Goal: Find specific page/section: Find specific page/section

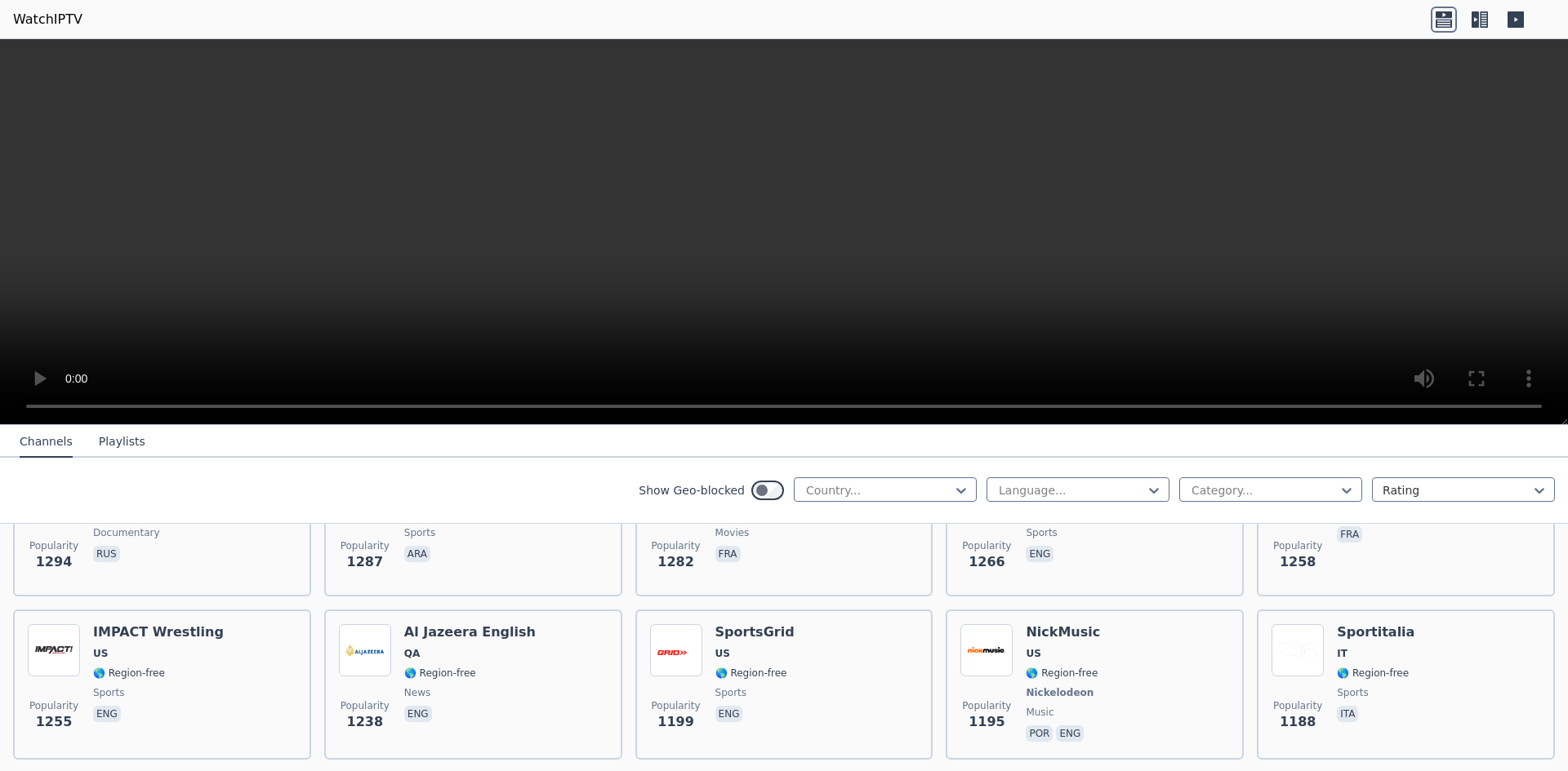
scroll to position [1878, 0]
click at [1197, 488] on div at bounding box center [1264, 490] width 149 height 16
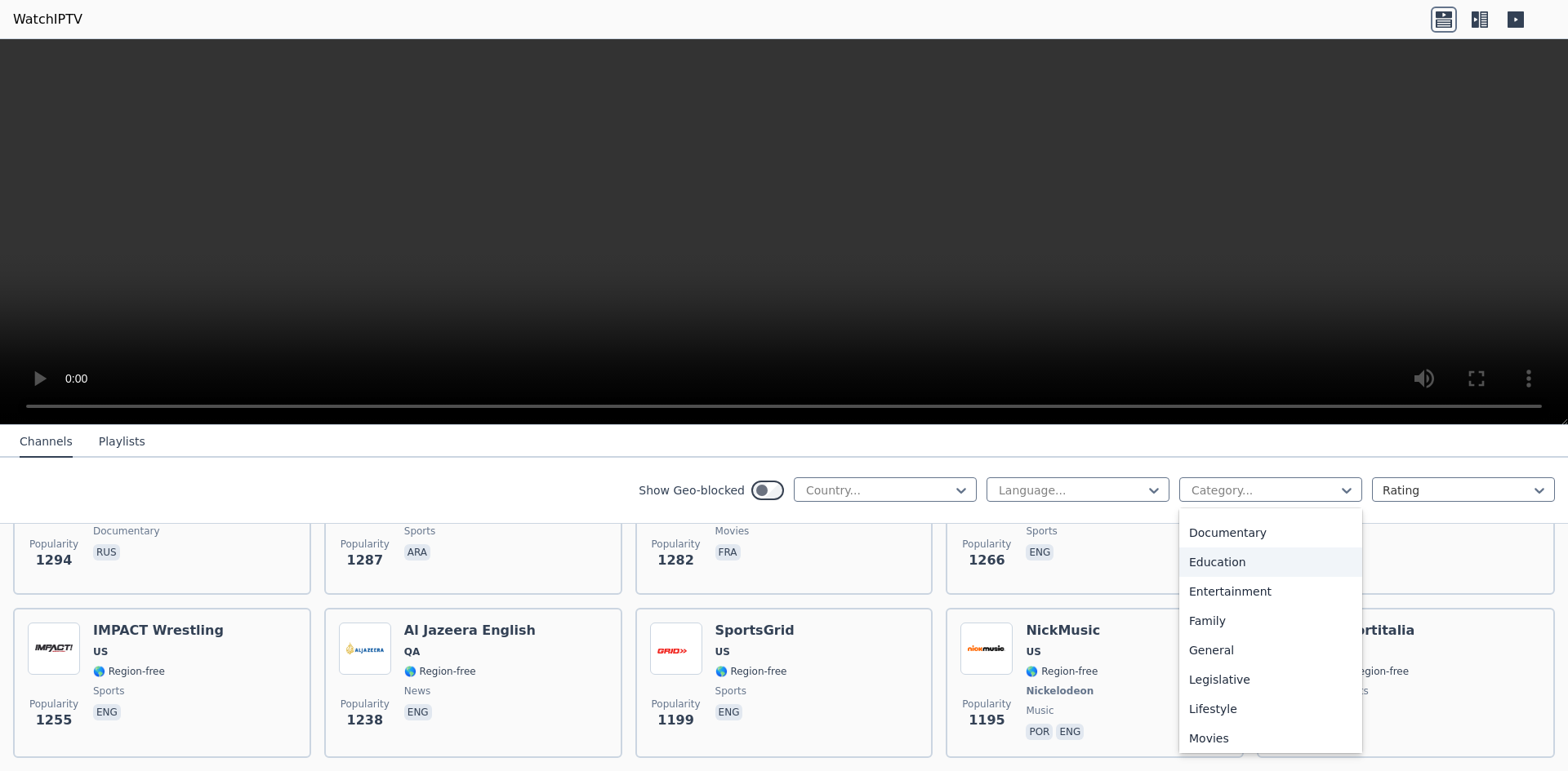
scroll to position [0, 0]
click at [1414, 496] on div at bounding box center [1457, 490] width 149 height 16
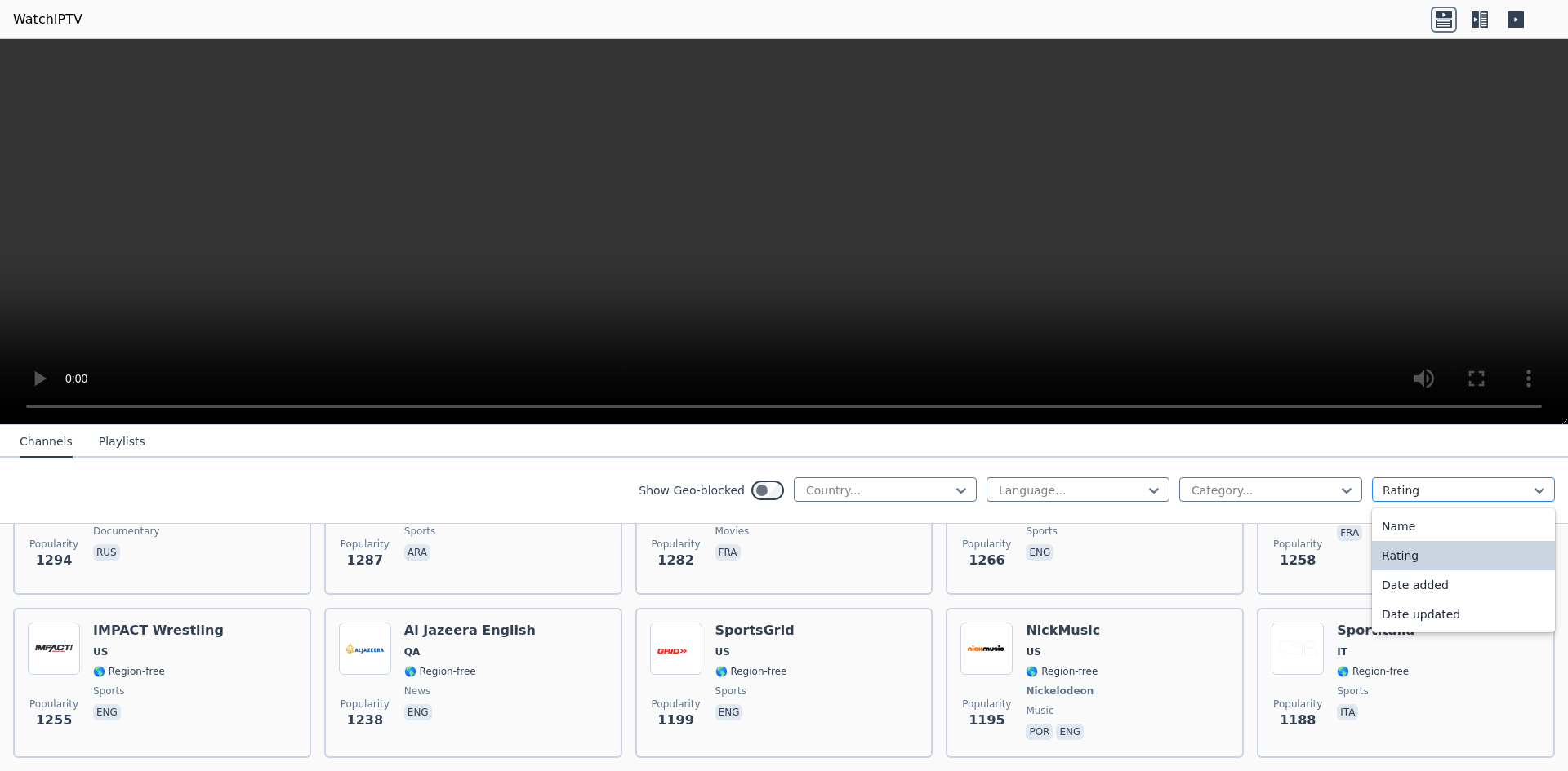
click at [1414, 496] on div at bounding box center [1457, 490] width 149 height 16
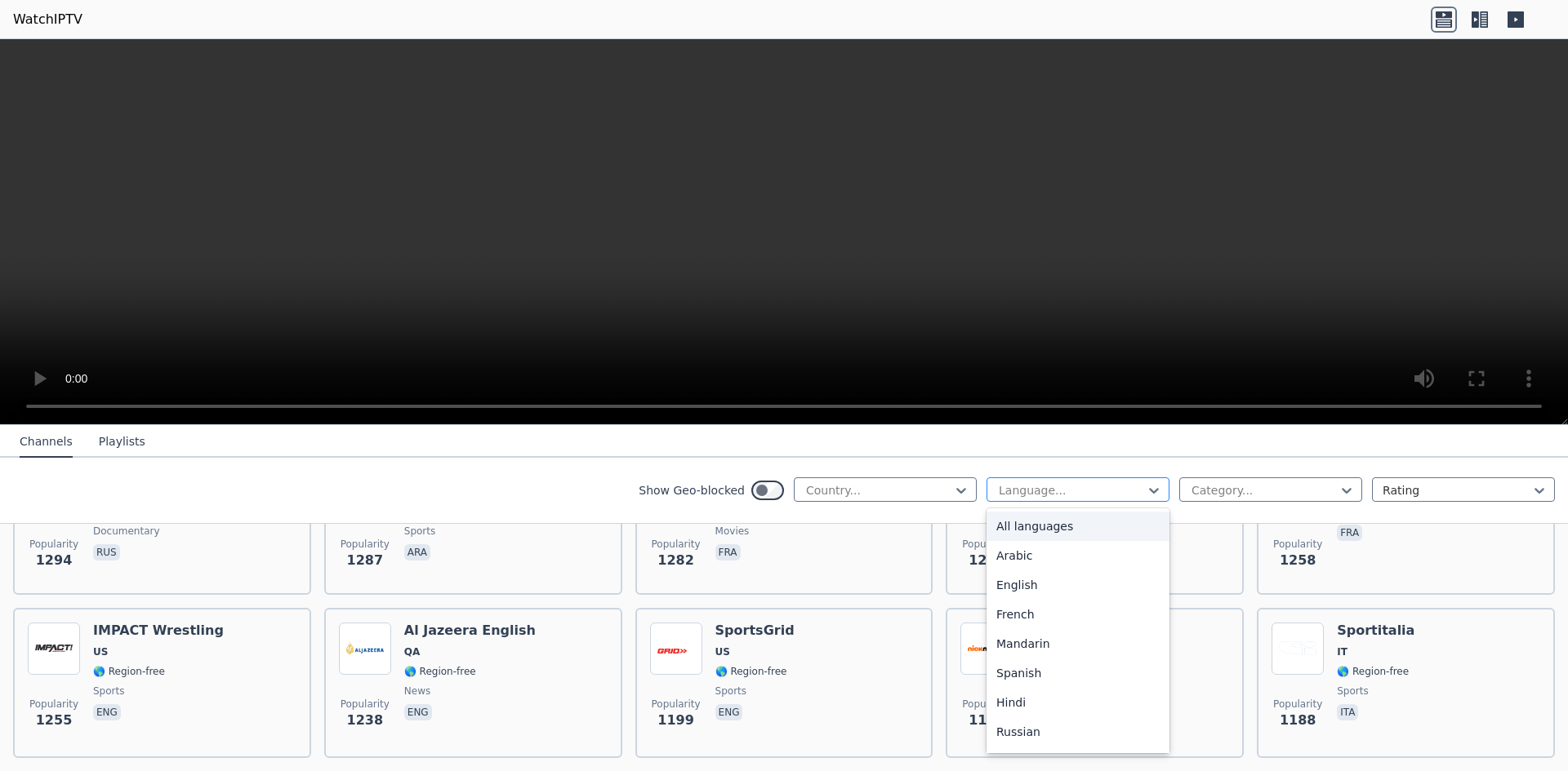
click at [1082, 484] on div at bounding box center [1071, 490] width 149 height 16
click at [1003, 560] on div "Arabic" at bounding box center [1077, 555] width 183 height 29
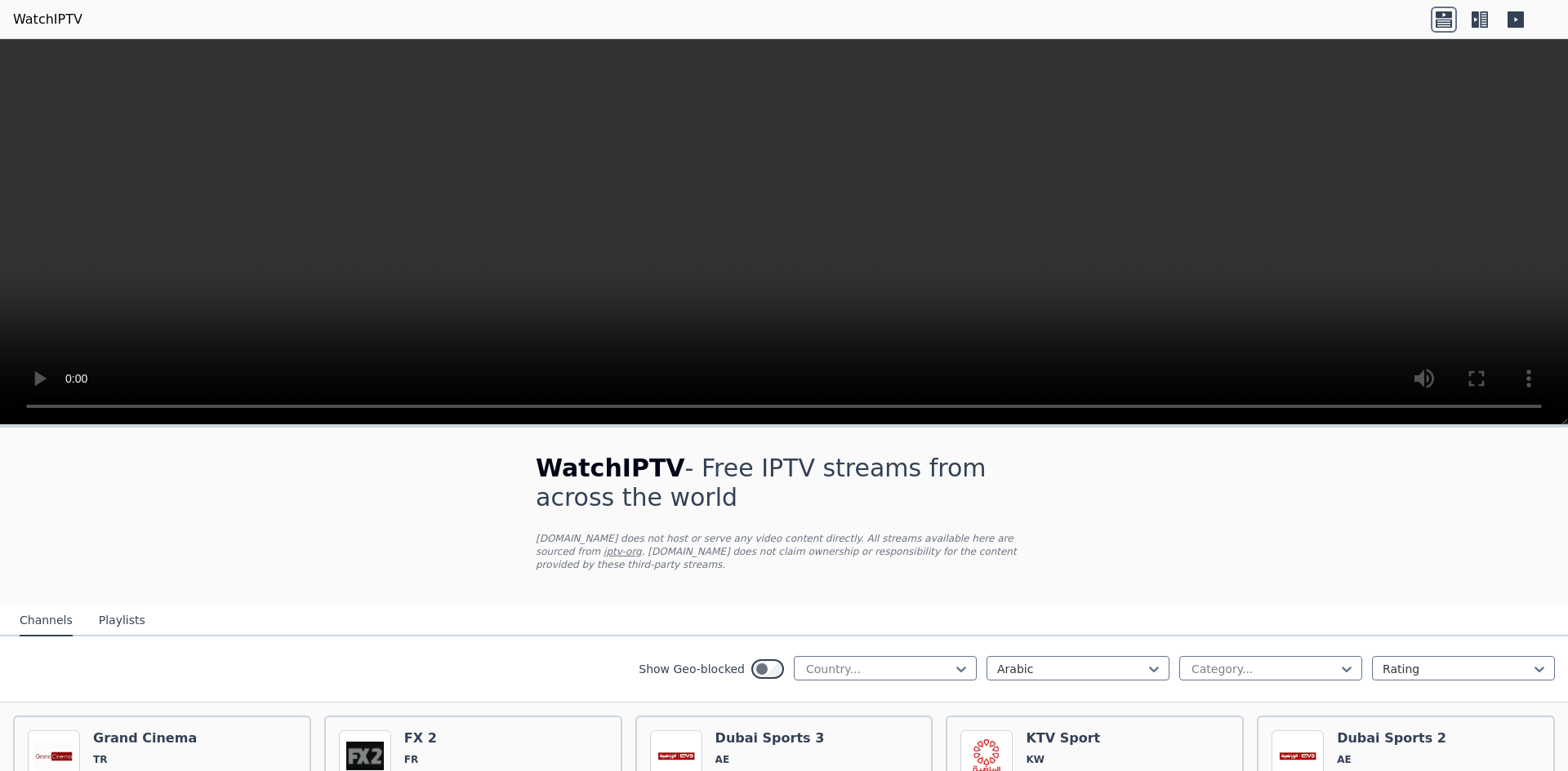
scroll to position [163, 0]
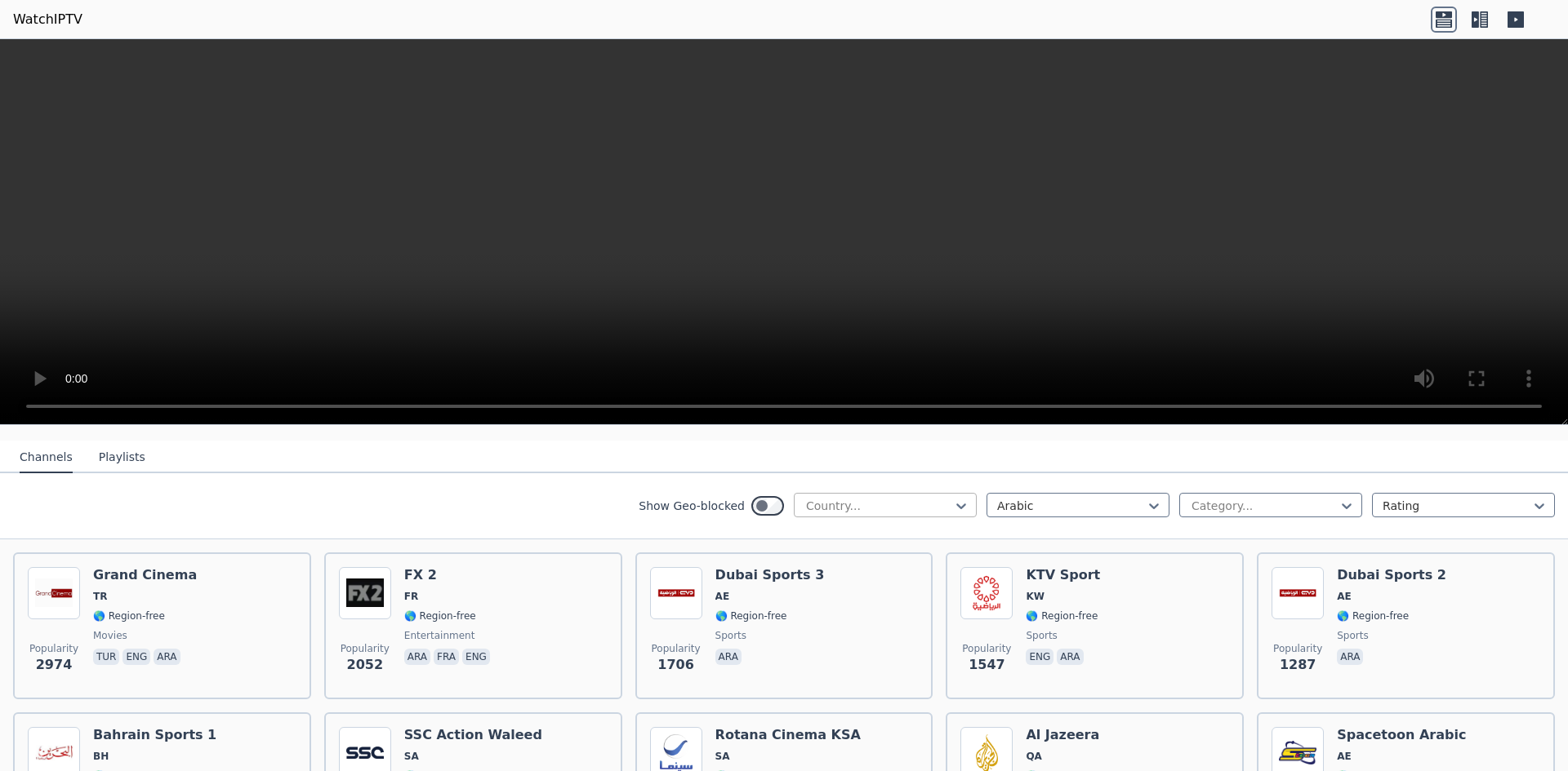
click at [886, 498] on div at bounding box center [878, 505] width 149 height 16
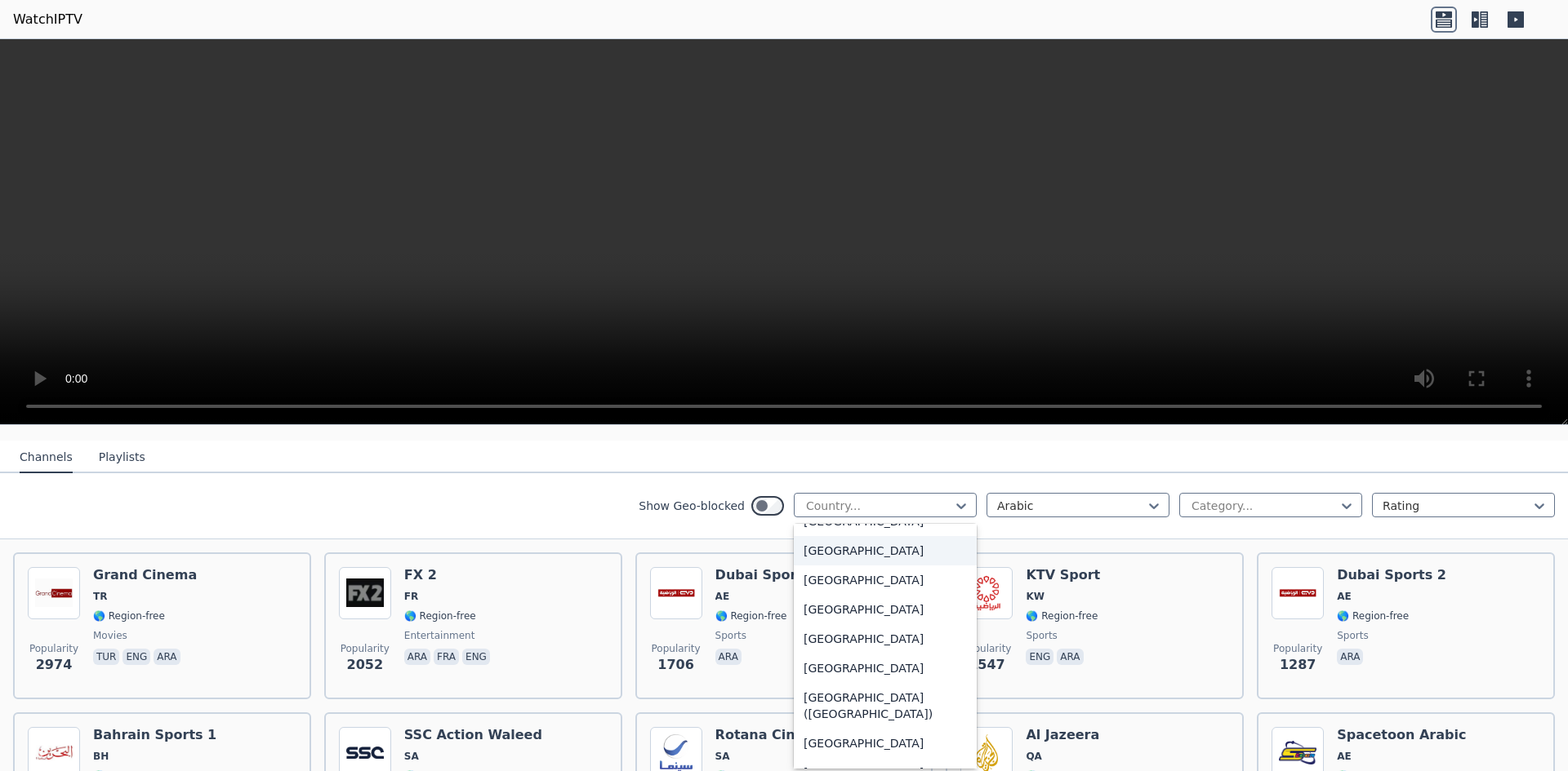
scroll to position [3673, 0]
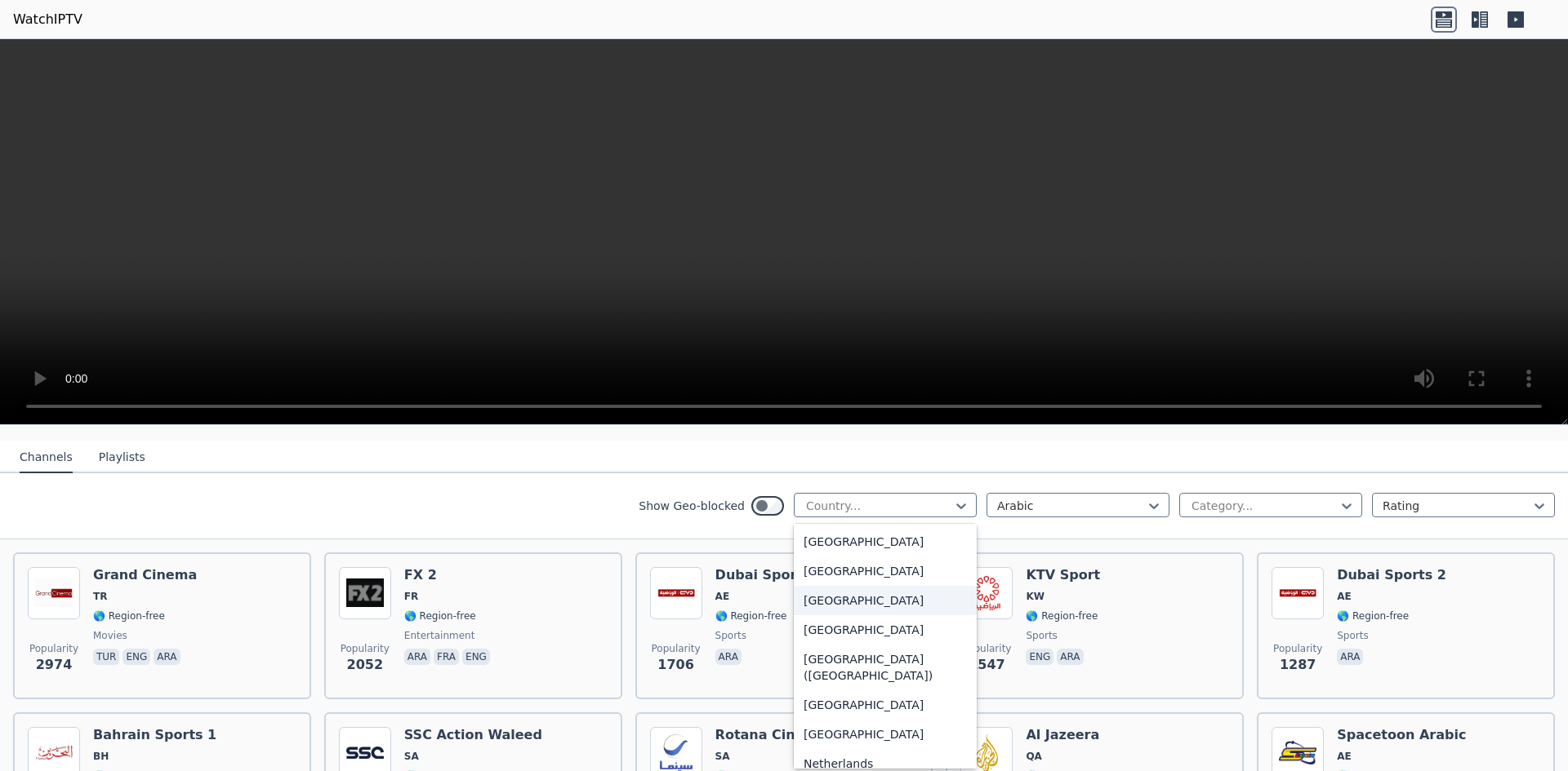
click at [851, 600] on div "[GEOGRAPHIC_DATA]" at bounding box center [885, 600] width 183 height 29
